Goal: Information Seeking & Learning: Check status

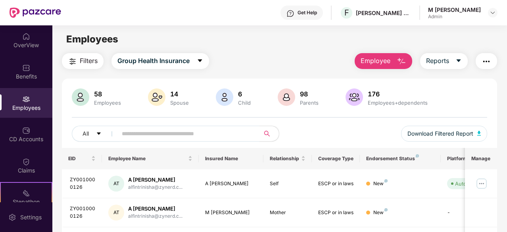
click at [302, 12] on div "Get Help" at bounding box center [307, 13] width 19 height 6
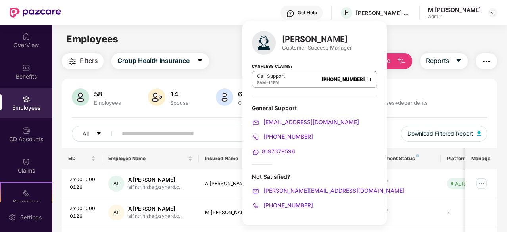
click at [192, 43] on div "Employees" at bounding box center [279, 39] width 454 height 15
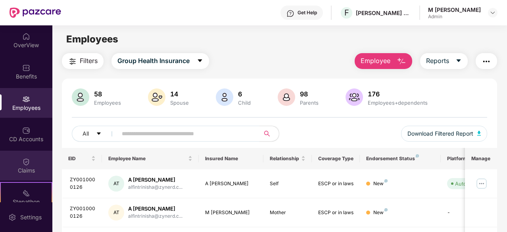
scroll to position [73, 0]
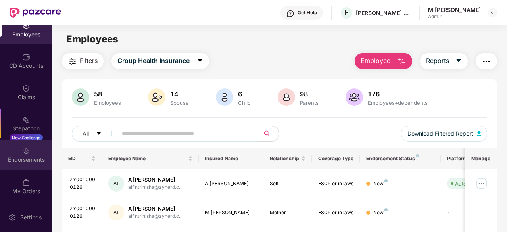
click at [29, 158] on div "Endorsements" at bounding box center [26, 160] width 52 height 8
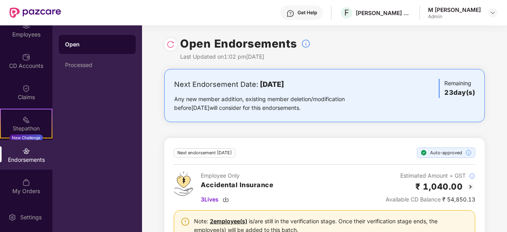
click at [36, 160] on div "Endorsements" at bounding box center [26, 160] width 52 height 8
click at [27, 90] on img at bounding box center [26, 89] width 8 height 8
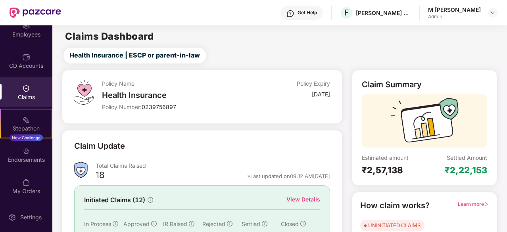
scroll to position [78, 0]
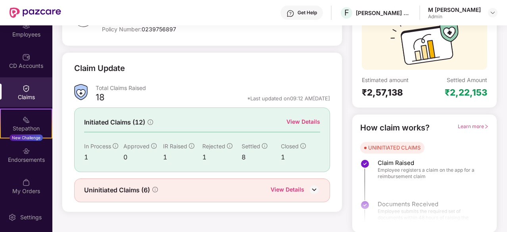
click at [319, 188] on img at bounding box center [314, 190] width 12 height 12
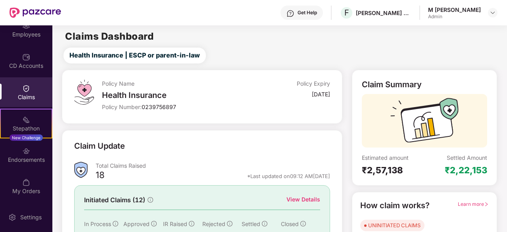
scroll to position [90, 0]
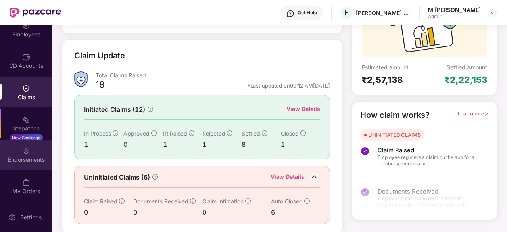
click at [29, 155] on div "Endorsements" at bounding box center [26, 155] width 52 height 30
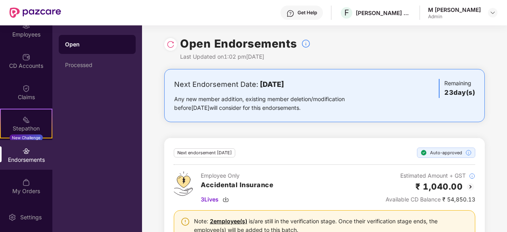
scroll to position [117, 0]
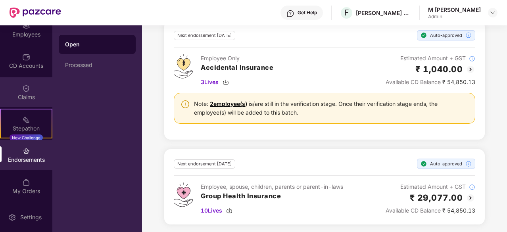
click at [27, 87] on img at bounding box center [26, 89] width 8 height 8
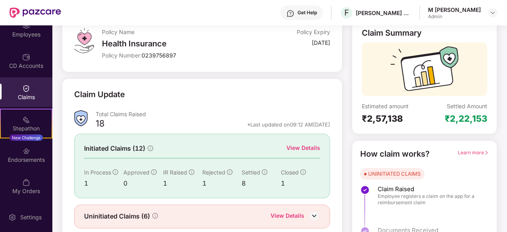
scroll to position [78, 0]
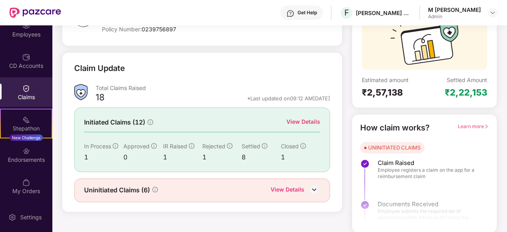
click at [300, 121] on div "View Details" at bounding box center [304, 121] width 34 height 9
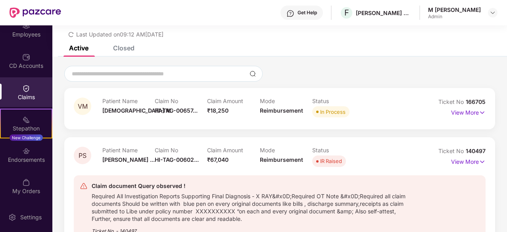
scroll to position [58, 0]
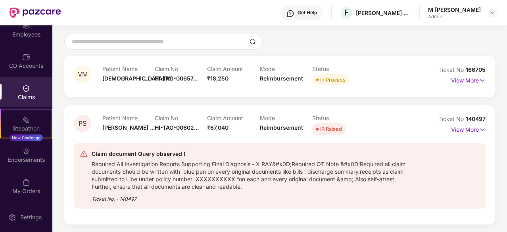
click at [187, 121] on div "Claim No HI-TAG-00602..." at bounding box center [181, 126] width 52 height 22
click at [462, 132] on p "View More" at bounding box center [468, 128] width 35 height 11
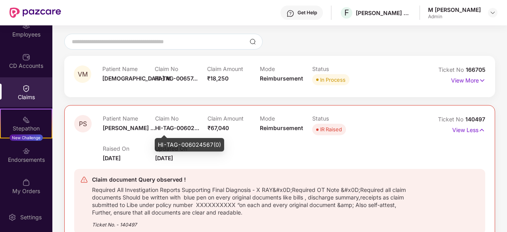
click at [188, 127] on span "HI-TAG-00602..." at bounding box center [177, 128] width 44 height 7
